Goal: Task Accomplishment & Management: Use online tool/utility

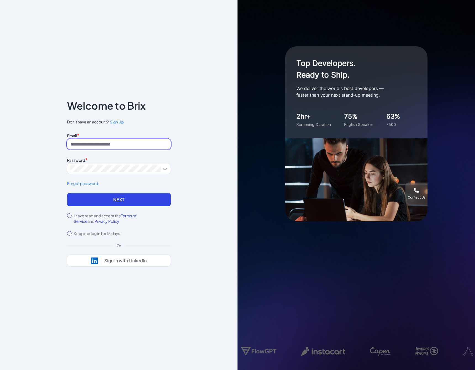
click at [83, 145] on input at bounding box center [119, 144] width 104 height 10
paste input "**********"
type input "**********"
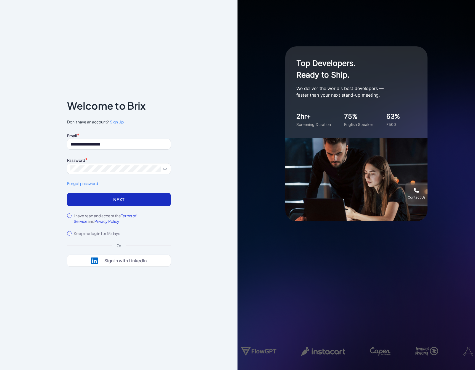
click at [83, 201] on button "Next" at bounding box center [119, 199] width 104 height 13
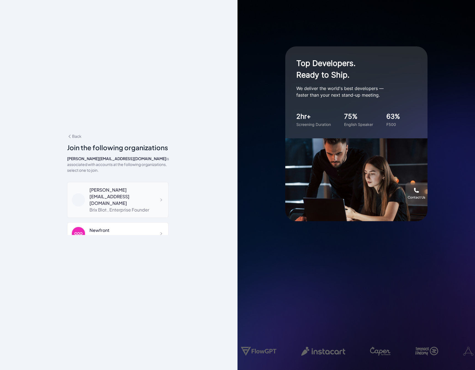
click at [106, 207] on div "Brix Blot , Enterprise Founder" at bounding box center [126, 210] width 74 height 7
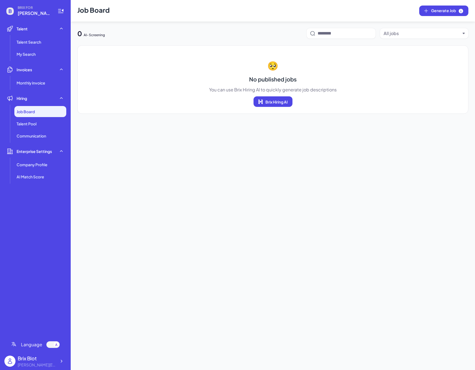
click at [33, 361] on div "Brix Blot" at bounding box center [37, 358] width 39 height 7
click at [58, 360] on div at bounding box center [61, 361] width 10 height 10
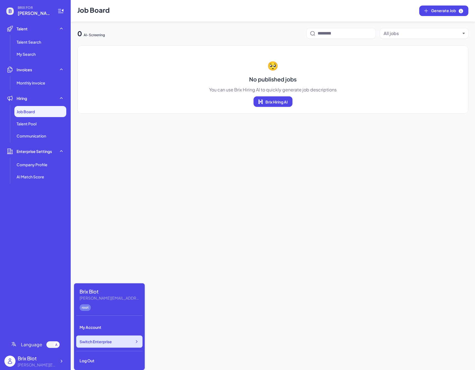
click at [99, 339] on span "Switch Enterprise" at bounding box center [96, 342] width 32 height 6
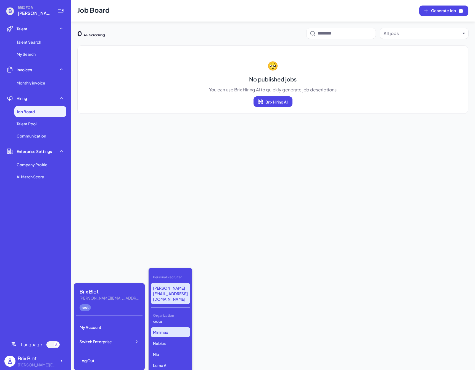
scroll to position [17, 0]
click at [163, 337] on p "Nebius" at bounding box center [170, 342] width 39 height 10
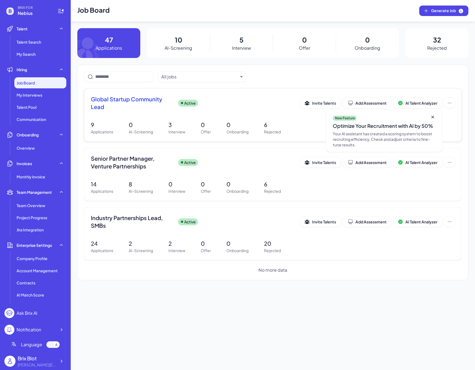
click at [433, 117] on icon at bounding box center [432, 117] width 3 height 3
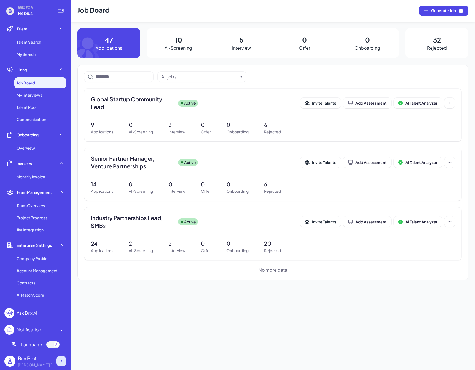
click at [63, 361] on icon at bounding box center [62, 361] width 6 height 6
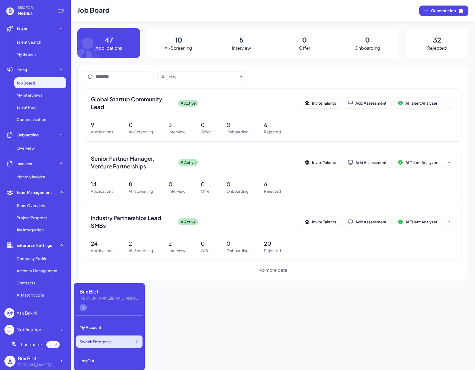
click at [94, 339] on span "Switch Enterprise" at bounding box center [96, 342] width 32 height 6
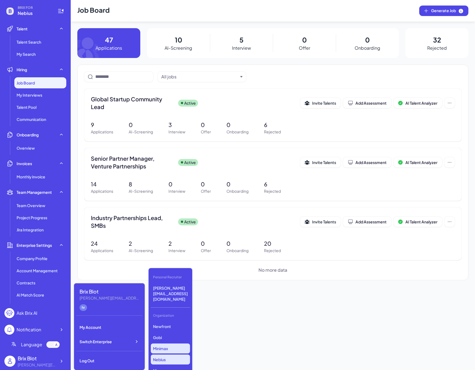
click at [170, 343] on p "Minimax" at bounding box center [170, 348] width 39 height 10
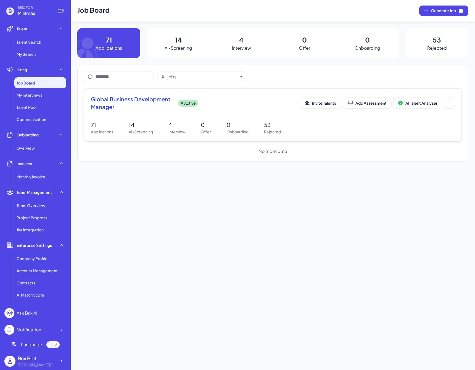
click at [153, 109] on span "Global Business Development Manager" at bounding box center [132, 102] width 83 height 15
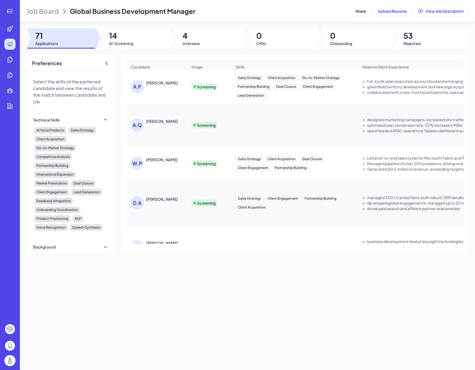
click at [153, 51] on div "Job Board Global Business Development Manager Share Upload Resume View Job Desc…" at bounding box center [247, 185] width 455 height 370
click at [153, 47] on div at bounding box center [134, 38] width 69 height 20
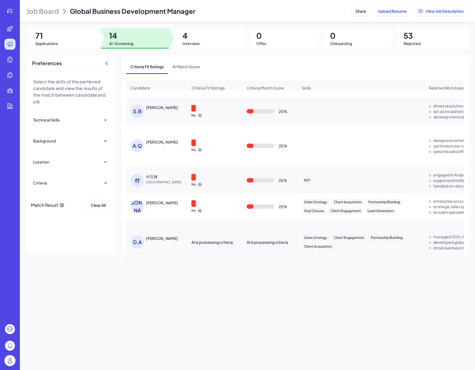
click at [160, 258] on td "D.A Dina Allam" at bounding box center [156, 242] width 61 height 45
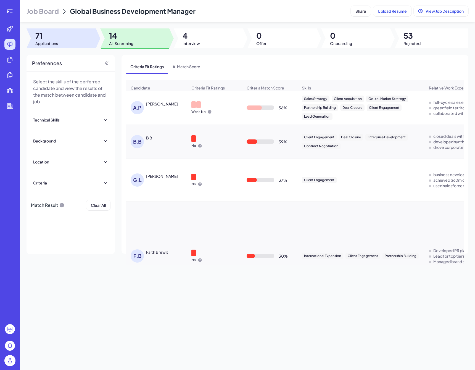
click at [73, 40] on div at bounding box center [61, 38] width 69 height 20
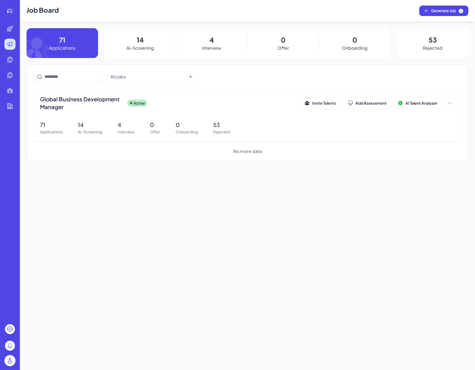
click at [10, 361] on img at bounding box center [9, 360] width 11 height 11
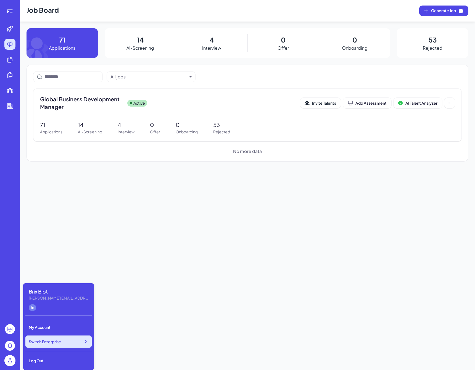
click at [52, 339] on span "Switch Enterprise" at bounding box center [45, 342] width 32 height 6
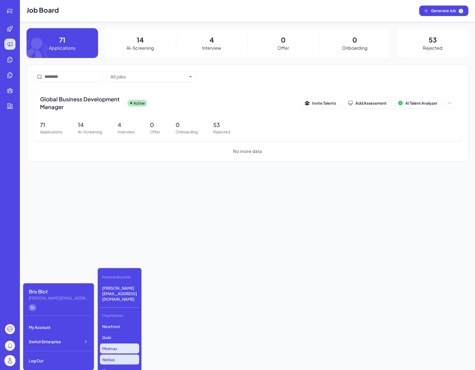
scroll to position [6, 0]
click at [115, 348] on p "Nebius" at bounding box center [119, 353] width 39 height 10
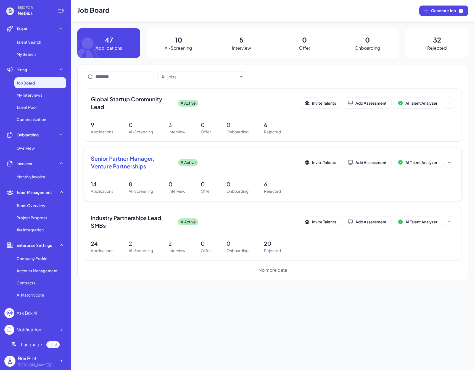
click at [137, 173] on div "Senior Partner Manager, Venture Partnerships Active Invite Talents Add Assessme…" at bounding box center [273, 164] width 364 height 19
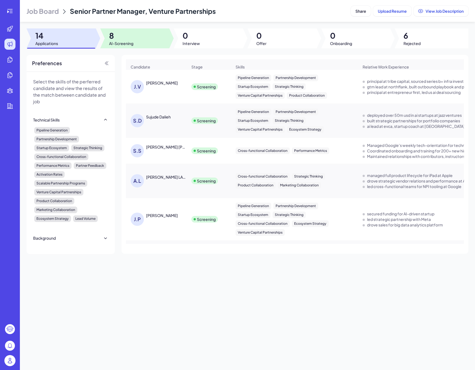
click at [146, 45] on div at bounding box center [134, 38] width 69 height 20
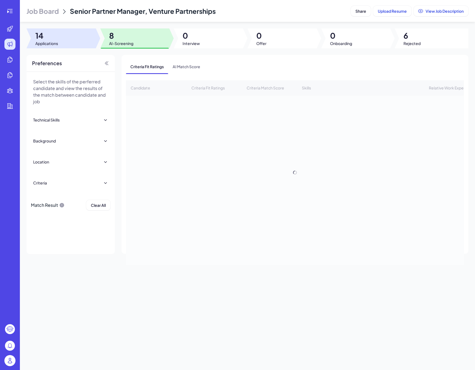
click at [68, 48] on div at bounding box center [61, 38] width 69 height 20
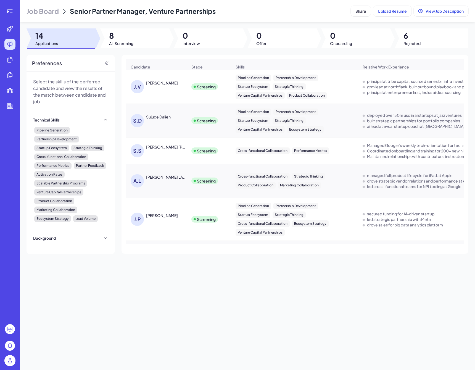
click at [54, 16] on header "Job Board Senior Partner Manager, Venture Partnerships Share Upload Resume View…" at bounding box center [247, 11] width 455 height 22
click at [54, 14] on span "Job Board" at bounding box center [43, 11] width 32 height 9
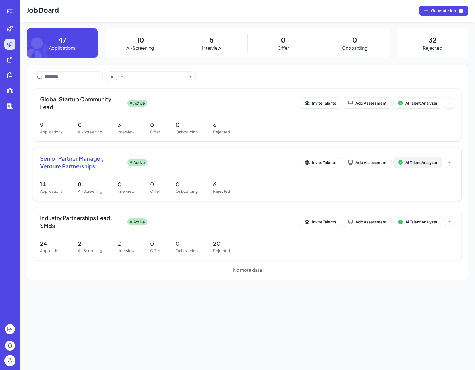
click at [433, 162] on span "AI Talent Analyzer" at bounding box center [421, 162] width 32 height 5
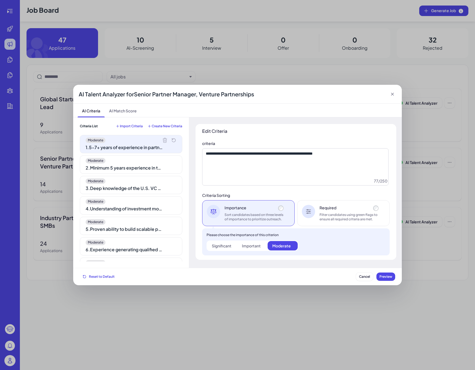
click at [164, 140] on icon at bounding box center [165, 140] width 4 height 4
click at [0, 0] on icon at bounding box center [0, 0] width 0 height 0
click at [164, 140] on icon at bounding box center [165, 140] width 4 height 4
click at [0, 0] on icon at bounding box center [0, 0] width 0 height 0
click at [164, 140] on icon at bounding box center [165, 141] width 6 height 6
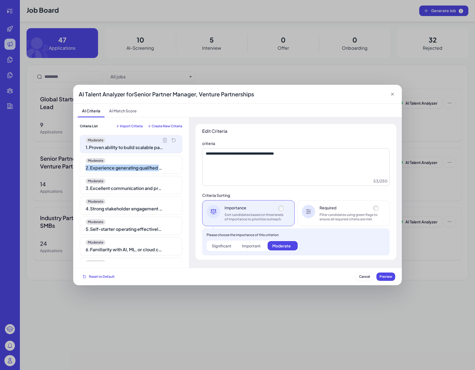
click at [0, 0] on icon at bounding box center [0, 0] width 0 height 0
click at [164, 140] on icon at bounding box center [165, 141] width 6 height 6
click at [0, 0] on icon at bounding box center [0, 0] width 0 height 0
click at [164, 140] on icon at bounding box center [165, 141] width 6 height 6
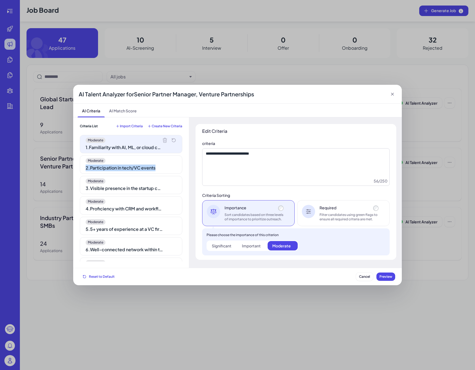
click at [0, 0] on icon at bounding box center [0, 0] width 0 height 0
click at [164, 140] on icon at bounding box center [165, 141] width 6 height 6
click at [0, 0] on icon at bounding box center [0, 0] width 0 height 0
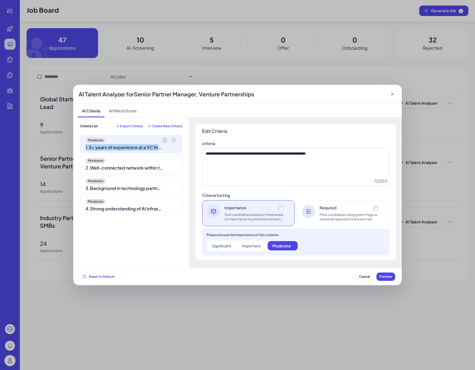
click at [164, 140] on icon at bounding box center [165, 141] width 6 height 6
click at [0, 0] on icon at bounding box center [0, 0] width 0 height 0
click at [164, 140] on icon at bounding box center [165, 141] width 6 height 6
type textarea "**********"
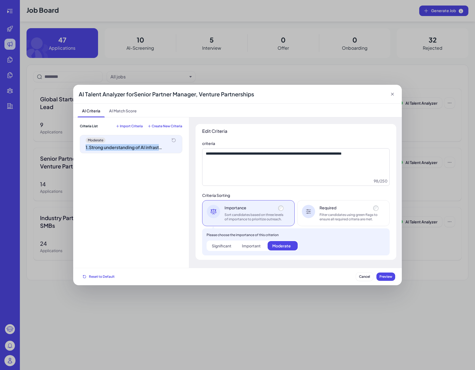
click at [164, 140] on div "Moderate" at bounding box center [131, 141] width 91 height 6
click at [137, 128] on div "Criteria List Import Criteria Create New Criteria Moderate 1 . Strong understan…" at bounding box center [131, 193] width 102 height 138
click at [135, 128] on span "Import Criteria" at bounding box center [131, 126] width 23 height 4
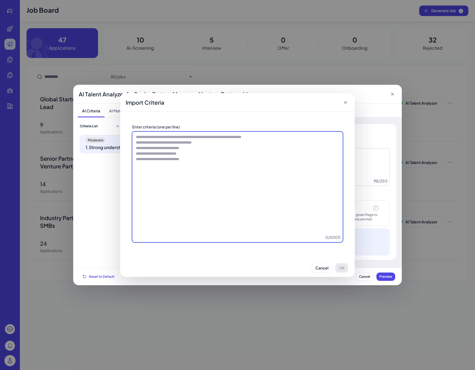
click at [173, 160] on textarea at bounding box center [237, 187] width 210 height 110
paste textarea "**********"
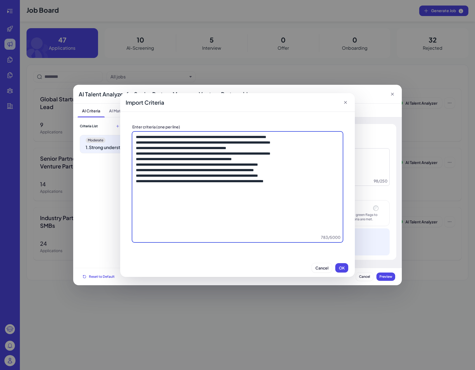
type textarea "**********"
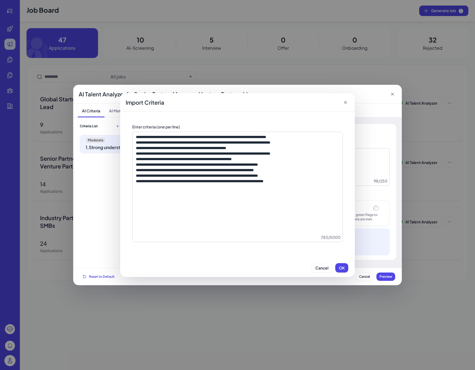
click at [348, 264] on div "Cancel OK" at bounding box center [237, 268] width 235 height 18
click at [347, 264] on button "OK" at bounding box center [341, 267] width 13 height 9
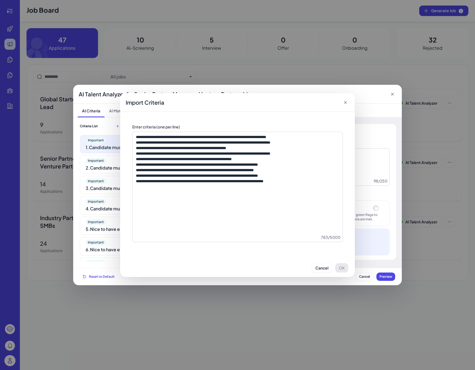
type textarea "**********"
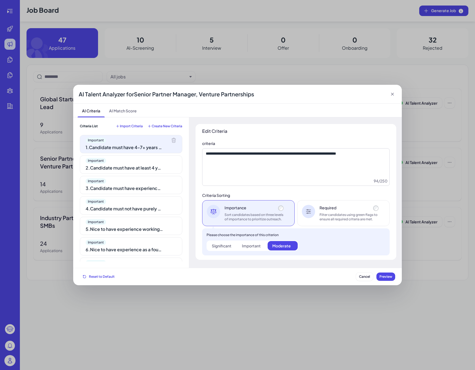
click at [146, 167] on div "2 . Candidate must have at least 4 years of experience closely related to the S…" at bounding box center [124, 168] width 77 height 7
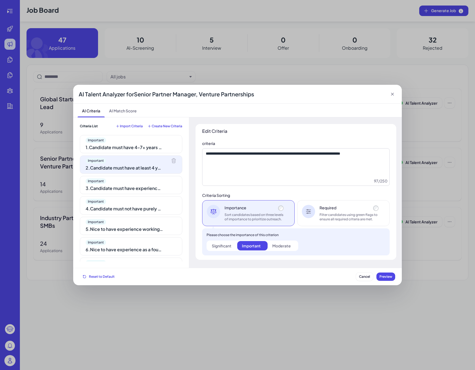
click at [138, 192] on div "Important 3 . Candidate must have experience in deal sourcing and due diligence" at bounding box center [131, 185] width 102 height 18
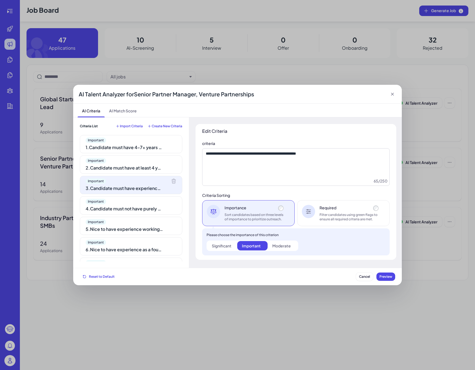
click at [128, 152] on div "Important 1 . Candidate must have 4–7+ years of Partnerships, Business Developm…" at bounding box center [131, 144] width 102 height 18
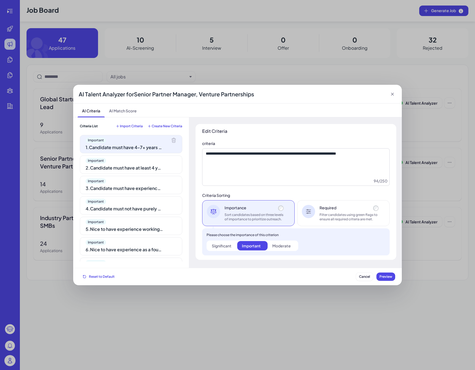
click at [380, 226] on div "**********" at bounding box center [295, 192] width 201 height 136
click at [372, 224] on div "Required Filter candidates using green flags to ensure all required criteria ar…" at bounding box center [343, 213] width 92 height 26
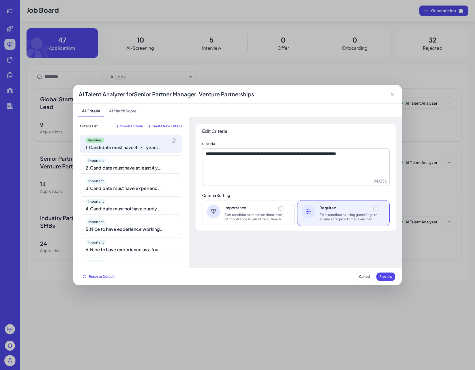
click at [102, 160] on span "Important" at bounding box center [96, 161] width 20 height 6
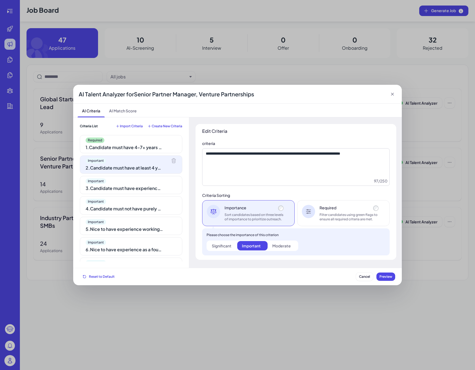
drag, startPoint x: 422, startPoint y: 225, endPoint x: 383, endPoint y: 222, distance: 38.8
click at [417, 224] on div "AI Talent Analyzer for Senior Partner Manager, Venture Partnerships AI Criteria…" at bounding box center [237, 185] width 475 height 370
click at [348, 221] on div "Filter candidates using green flags to ensure all required criteria are met." at bounding box center [349, 217] width 60 height 9
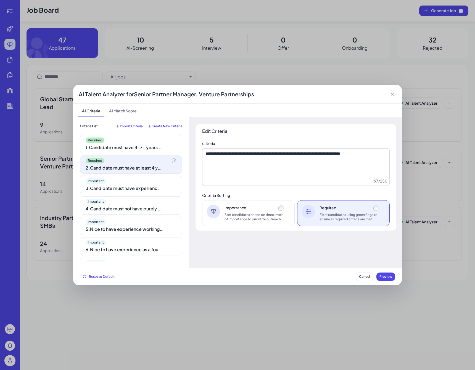
click at [134, 193] on div "Important 3 . Candidate must have experience in deal sourcing and due diligence" at bounding box center [131, 185] width 102 height 18
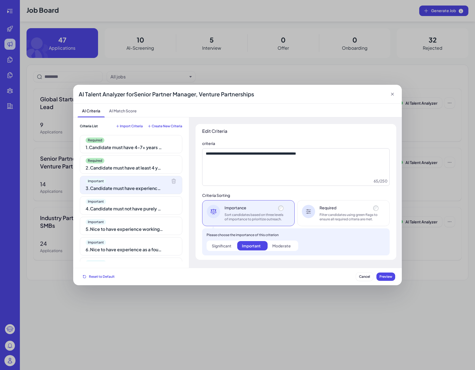
click at [361, 225] on div "Required Filter candidates using green flags to ensure all required criteria ar…" at bounding box center [343, 213] width 92 height 26
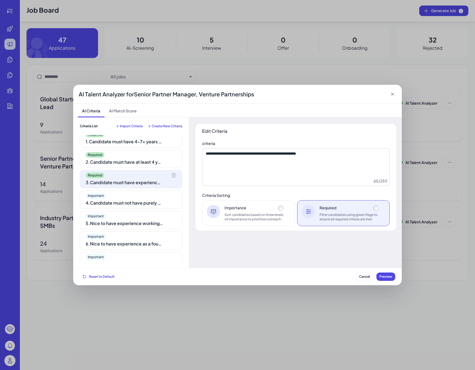
scroll to position [8, 0]
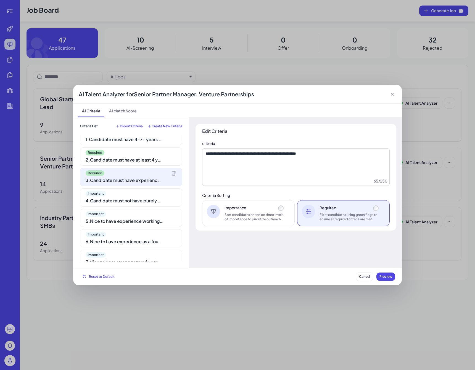
drag, startPoint x: 112, startPoint y: 201, endPoint x: 101, endPoint y: 200, distance: 11.9
click at [112, 201] on div "4 . Candidate must not have purely operational roles without BD, VC, or investm…" at bounding box center [124, 200] width 77 height 7
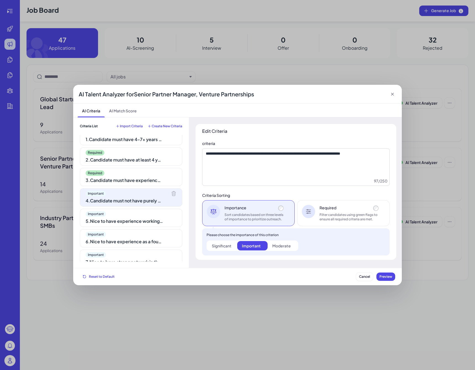
click at [356, 233] on div "Please choose the importance of this criterion" at bounding box center [296, 235] width 179 height 4
click at [326, 228] on div "**********" at bounding box center [295, 192] width 201 height 136
click at [332, 223] on div "Required Filter candidates using green flags to ensure all required criteria ar…" at bounding box center [343, 213] width 92 height 26
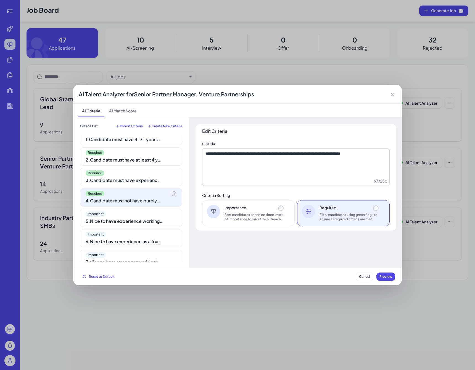
click at [93, 228] on div "Required 1 . Candidate must have 4–7+ years of Partnerships, Business Developme…" at bounding box center [131, 198] width 102 height 126
click at [99, 226] on div "Important 5 . Nice to have experience working at a VC firm, accelerator, or sta…" at bounding box center [131, 218] width 102 height 18
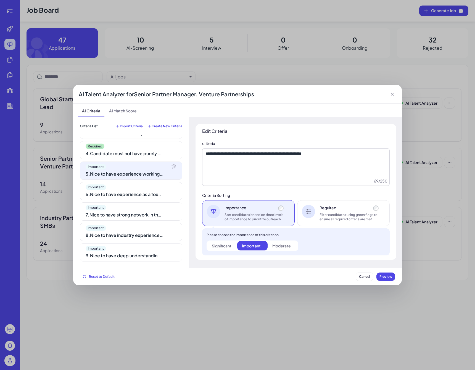
scroll to position [55, 0]
click at [119, 210] on div "Important" at bounding box center [131, 208] width 91 height 6
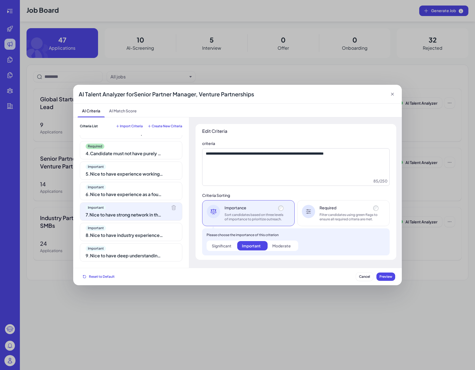
click at [122, 198] on div "Important 6 . Nice to have experience as a founder or early team member at a ve…" at bounding box center [131, 191] width 102 height 18
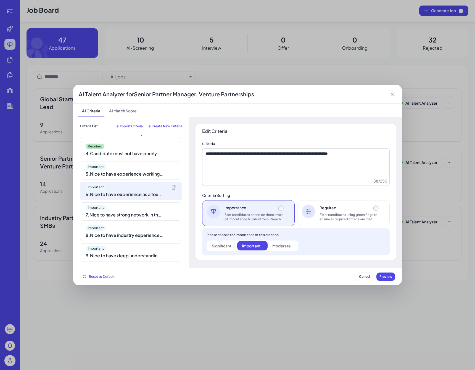
scroll to position [0, 0]
click at [124, 226] on div "Important" at bounding box center [131, 228] width 91 height 6
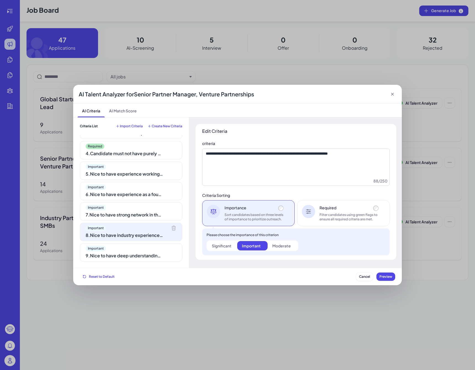
drag, startPoint x: 124, startPoint y: 238, endPoint x: 119, endPoint y: 256, distance: 18.2
click at [124, 239] on div "Important 8 . Nice to have industry experience in tech partnerships, AI sales, …" at bounding box center [131, 232] width 102 height 18
click at [119, 255] on div "9 . Nice to have deep understanding of AI infrastructure and early-stage AI-nat…" at bounding box center [124, 255] width 77 height 7
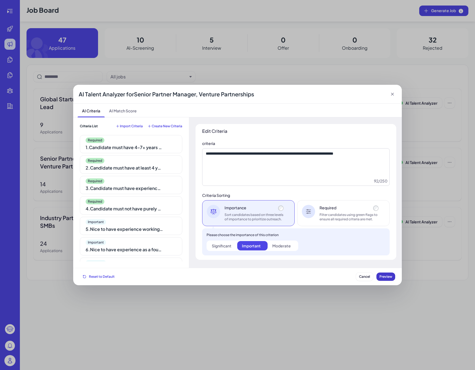
click at [389, 277] on span "Preview" at bounding box center [385, 276] width 13 height 4
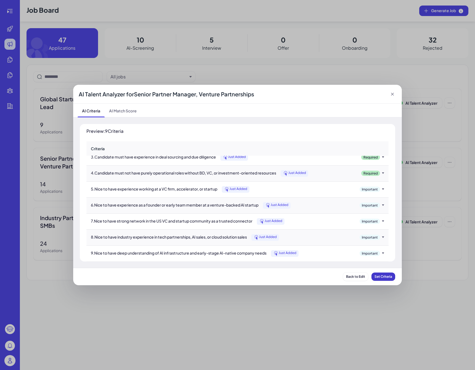
scroll to position [38, 0]
click at [384, 279] on button "Set Criteria" at bounding box center [383, 277] width 24 height 8
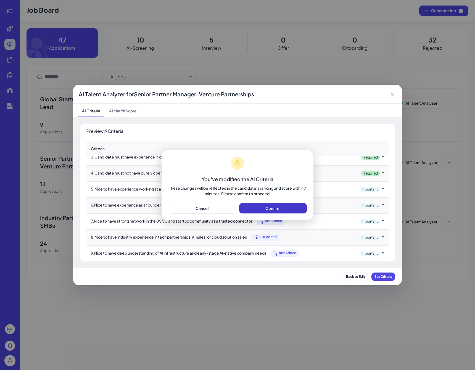
click at [261, 206] on button "Confirm" at bounding box center [273, 208] width 68 height 10
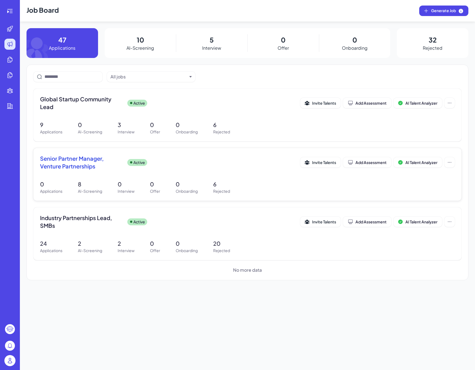
click at [94, 161] on span "Senior Partner Manager, Venture Partnerships" at bounding box center [81, 162] width 83 height 15
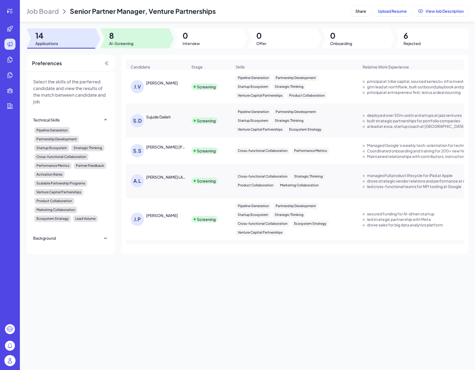
click at [114, 45] on span "AI-Screening" at bounding box center [121, 44] width 24 height 6
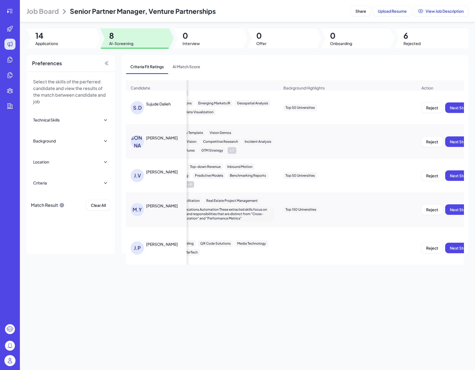
scroll to position [0, 512]
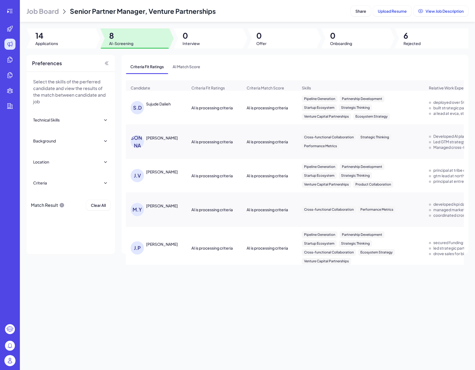
click at [141, 55] on div "Criteria Fit Ratings AI Match Score Candidate Criteria Fit Ratings Criteria Mat…" at bounding box center [294, 154] width 347 height 199
click at [75, 27] on div "Job Board Senior Partner Manager, Venture Partnerships Share Upload Resume View…" at bounding box center [247, 185] width 455 height 370
click at [75, 34] on div at bounding box center [61, 38] width 69 height 20
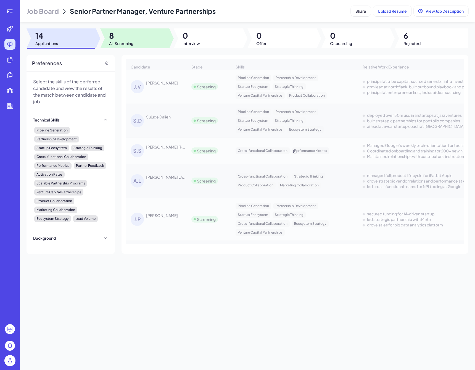
click at [133, 45] on span "AI-Screening" at bounding box center [121, 44] width 24 height 6
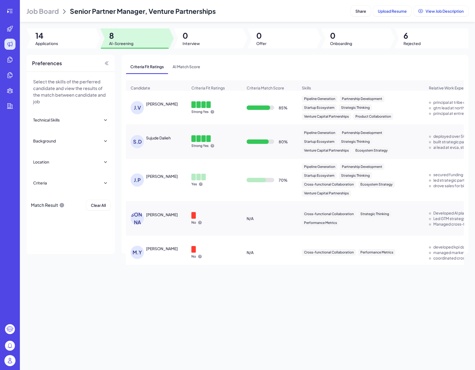
click at [176, 105] on div "JAI VEER MALHOTRA" at bounding box center [162, 104] width 32 height 6
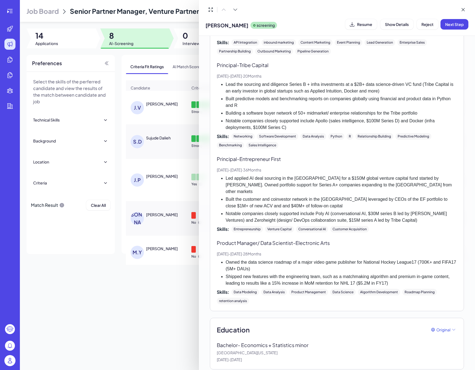
click at [175, 232] on div at bounding box center [237, 185] width 475 height 370
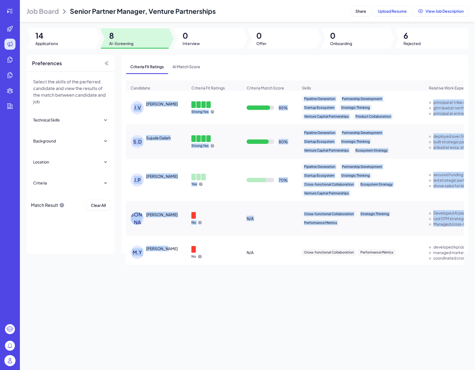
drag, startPoint x: 164, startPoint y: 248, endPoint x: 145, endPoint y: 102, distance: 147.3
drag, startPoint x: 180, startPoint y: 244, endPoint x: 147, endPoint y: 101, distance: 146.4
copy tbody "JAI VEER MALHOTRA Strong Yes 85 % Pipeline Generation Partnership Development S…"
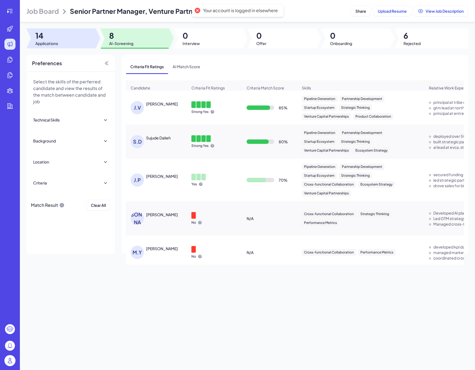
click at [77, 45] on div at bounding box center [61, 38] width 69 height 20
